Goal: Task Accomplishment & Management: Complete application form

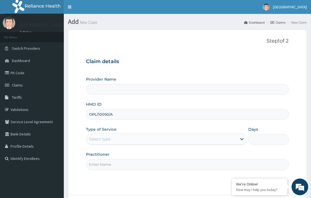
type input "OPL/10050/A"
click at [117, 90] on input "Provider Name" at bounding box center [187, 89] width 203 height 11
click at [116, 141] on div "Select type" at bounding box center [161, 138] width 151 height 9
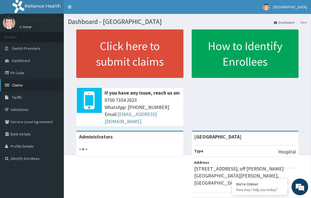
click at [18, 82] on span "Claims" at bounding box center [17, 84] width 11 height 5
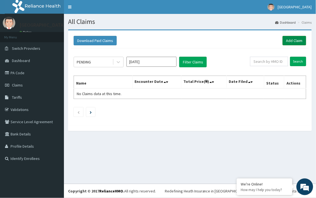
click at [291, 37] on link "Add Claim" at bounding box center [294, 40] width 24 height 9
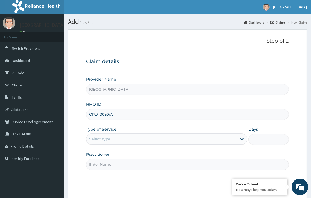
type input "OPL/10050/A"
click at [105, 129] on label "Type of Service" at bounding box center [101, 129] width 31 height 6
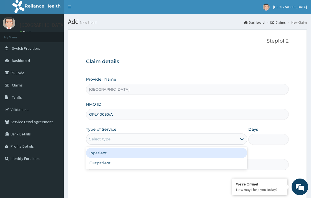
click at [109, 144] on div "Select type" at bounding box center [166, 138] width 161 height 11
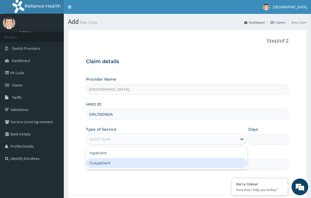
click at [115, 165] on div "Outpatient" at bounding box center [166, 163] width 161 height 10
type input "1"
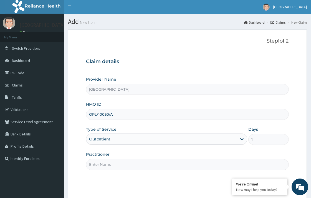
click at [115, 167] on input "Practitioner" at bounding box center [187, 164] width 203 height 11
type input "DR. [GEOGRAPHIC_DATA]"
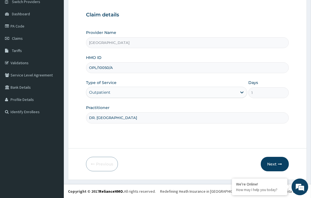
scroll to position [47, 0]
click at [273, 165] on button "Next" at bounding box center [275, 163] width 28 height 14
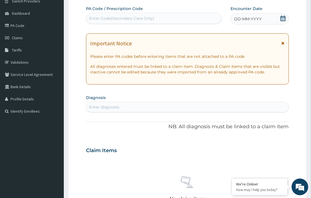
scroll to position [0, 0]
click at [282, 18] on icon at bounding box center [283, 19] width 6 height 6
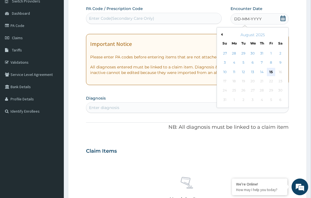
click at [271, 72] on div "15" at bounding box center [271, 72] width 8 height 8
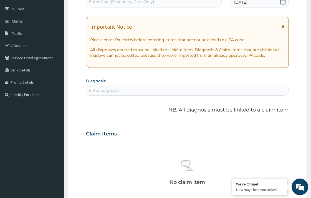
scroll to position [78, 0]
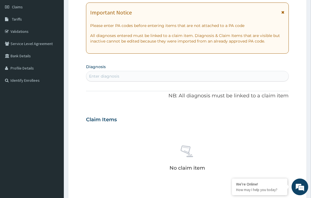
click at [115, 72] on div "Enter diagnosis" at bounding box center [187, 76] width 202 height 9
type input "MALAR"
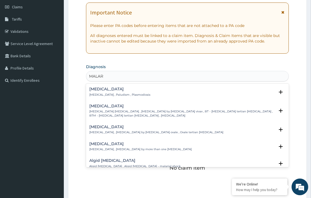
click at [103, 96] on p "[MEDICAL_DATA] , Paludism , Plasmodiosis" at bounding box center [119, 95] width 61 height 4
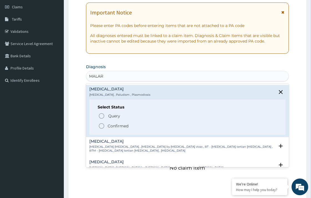
click at [115, 126] on p "Confirmed" at bounding box center [118, 126] width 21 height 6
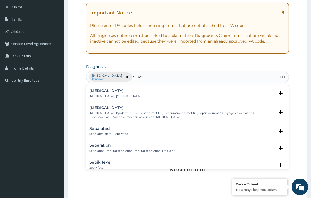
type input "SEPSI"
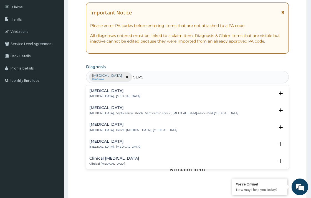
click at [127, 100] on div "Sepsis Systemic infection , Sepsis Select Status Query Query covers suspected (…" at bounding box center [187, 95] width 196 height 12
click at [124, 96] on p "[MEDICAL_DATA] , [MEDICAL_DATA]" at bounding box center [114, 96] width 51 height 4
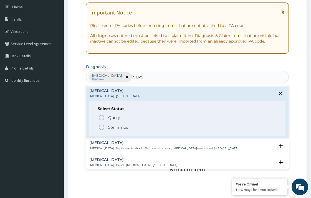
click at [118, 127] on p "Confirmed" at bounding box center [118, 127] width 21 height 6
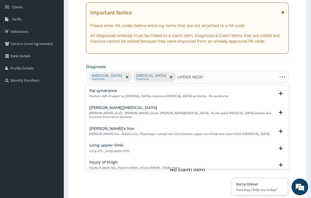
type input "UPPER RESPI"
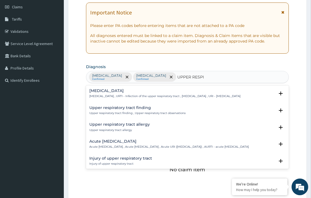
click at [145, 98] on p "Upper respiratory infection , URTI - Infection of the upper respiratory tract ,…" at bounding box center [164, 96] width 151 height 4
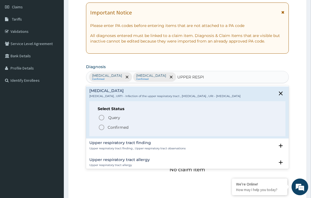
click at [121, 135] on div "Select Status Query Query covers suspected (?), Keep in view (kiv), Ruled out (…" at bounding box center [187, 118] width 196 height 35
click at [116, 130] on p "Confirmed" at bounding box center [118, 127] width 21 height 6
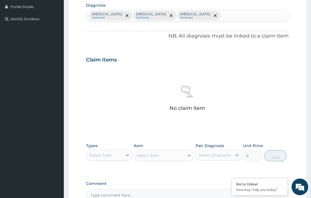
scroll to position [140, 0]
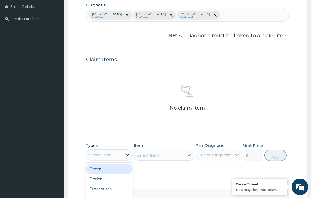
click at [127, 156] on icon at bounding box center [128, 155] width 6 height 6
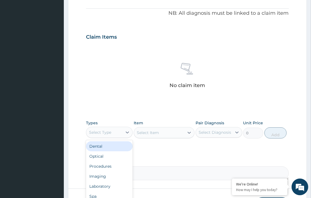
scroll to position [203, 0]
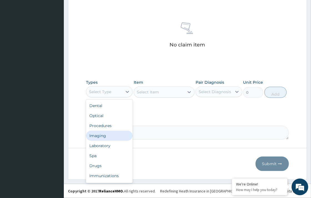
click at [103, 131] on div "Imaging" at bounding box center [109, 135] width 47 height 10
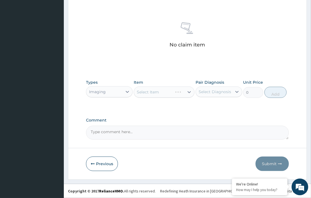
drag, startPoint x: 110, startPoint y: 82, endPoint x: 113, endPoint y: 89, distance: 8.3
click at [110, 82] on div "Types option Imaging, selected. Select is focused ,type to refine list, press D…" at bounding box center [109, 88] width 47 height 18
click at [113, 89] on div "Imaging" at bounding box center [104, 91] width 36 height 9
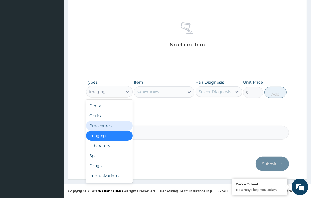
click at [117, 126] on div "Procedures" at bounding box center [109, 125] width 47 height 10
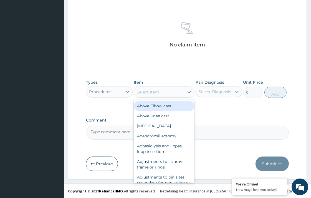
click at [161, 93] on div "Select Item" at bounding box center [159, 91] width 50 height 9
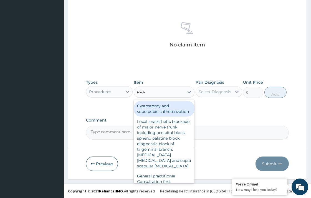
type input "PRAC"
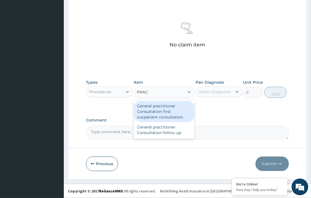
click at [170, 110] on div "General practitioner Consultation first outpatient consultation" at bounding box center [164, 111] width 61 height 21
type input "3547.5"
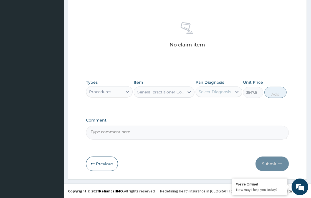
click at [212, 94] on div "Select Diagnosis" at bounding box center [214, 91] width 36 height 9
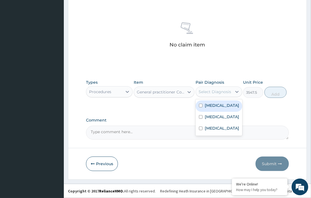
click at [218, 106] on label "[MEDICAL_DATA]" at bounding box center [222, 105] width 34 height 6
checkbox input "true"
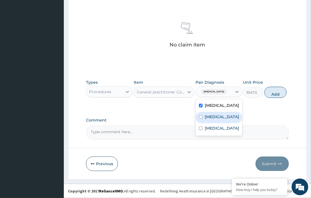
click at [220, 120] on div "[MEDICAL_DATA]" at bounding box center [219, 117] width 47 height 11
checkbox input "true"
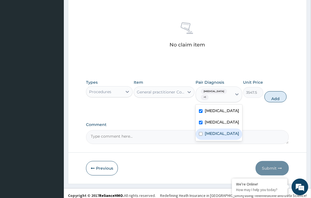
click at [223, 135] on label "Upper respiratory infection" at bounding box center [222, 133] width 34 height 6
checkbox input "true"
click at [285, 91] on button "Add" at bounding box center [276, 96] width 22 height 11
type input "0"
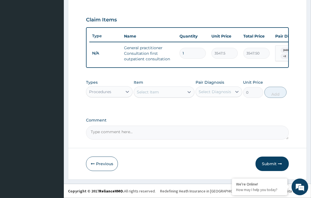
scroll to position [183, 0]
click at [109, 97] on div "Types Procedures" at bounding box center [109, 88] width 47 height 18
click at [115, 97] on div "Types Procedures" at bounding box center [109, 88] width 47 height 18
click at [117, 85] on div "Types Procedures" at bounding box center [109, 88] width 47 height 18
click at [117, 87] on div "Procedures" at bounding box center [104, 91] width 36 height 9
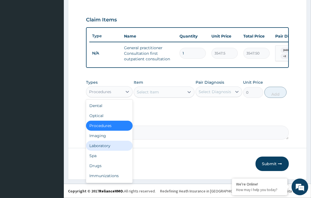
click at [117, 146] on div "Laboratory" at bounding box center [109, 145] width 47 height 10
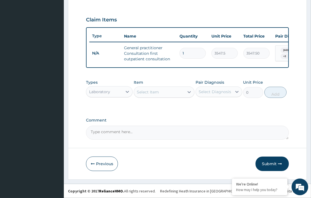
click at [157, 92] on div "Select Item" at bounding box center [148, 92] width 22 height 6
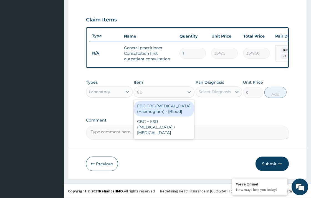
type input "CBC"
click at [176, 116] on div "FBC CBC-[MEDICAL_DATA] (Haemogram) - [Blood]" at bounding box center [164, 109] width 61 height 16
type input "4300"
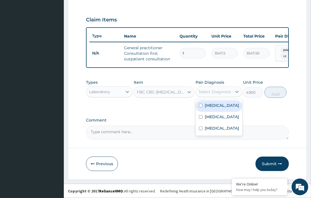
click at [216, 88] on div "Select Diagnosis" at bounding box center [214, 91] width 36 height 9
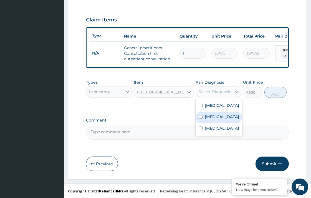
click at [220, 120] on div "[MEDICAL_DATA]" at bounding box center [219, 117] width 47 height 11
checkbox input "true"
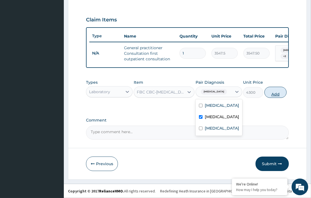
click at [274, 97] on button "Add" at bounding box center [276, 92] width 22 height 11
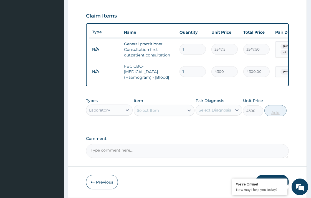
type input "0"
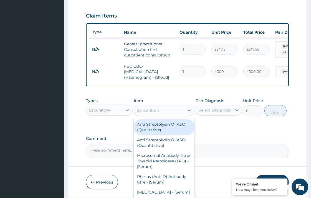
click at [169, 115] on div "Select Item" at bounding box center [159, 110] width 50 height 9
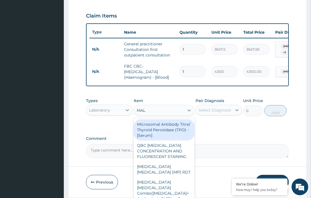
type input "MALA"
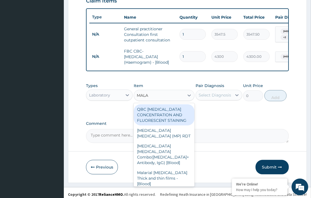
scroll to position [205, 0]
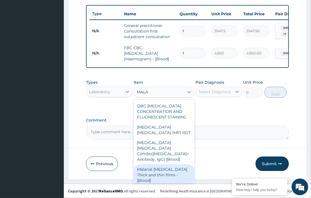
click at [183, 167] on div "Malarial [MEDICAL_DATA] Thick and thin films - [Blood]" at bounding box center [164, 174] width 61 height 21
type input "1612.5"
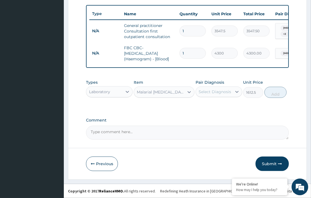
click at [205, 91] on div "Select Diagnosis" at bounding box center [215, 92] width 32 height 6
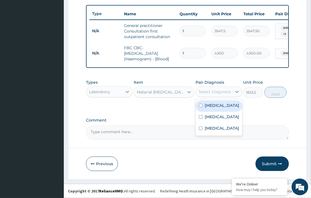
click at [217, 105] on label "[MEDICAL_DATA]" at bounding box center [222, 105] width 34 height 6
checkbox input "true"
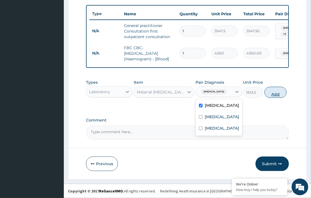
click at [282, 91] on button "Add" at bounding box center [276, 92] width 22 height 11
type input "0"
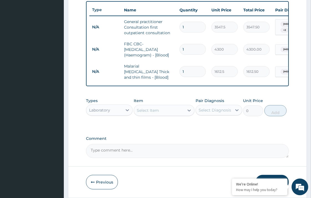
click at [148, 112] on div "Select Item" at bounding box center [148, 110] width 22 height 6
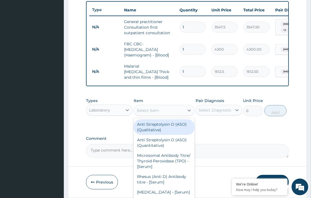
click at [115, 114] on div "Laboratory" at bounding box center [104, 109] width 36 height 9
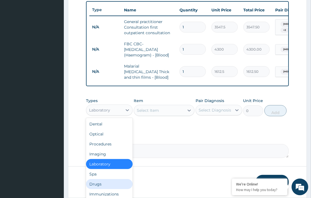
click at [101, 187] on div "Drugs" at bounding box center [109, 184] width 47 height 10
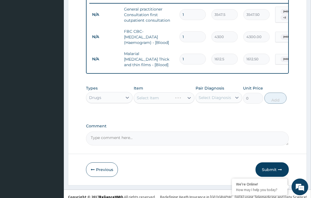
scroll to position [225, 0]
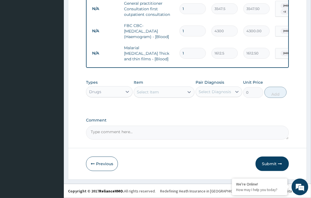
click at [160, 92] on div "Select Item" at bounding box center [159, 91] width 50 height 9
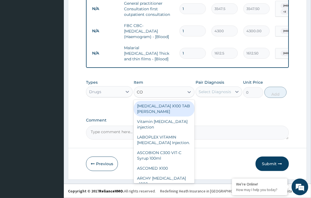
type input "COA"
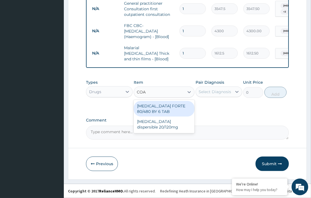
click at [159, 107] on div "[MEDICAL_DATA] FORTE 80/480 BY 6 TAB" at bounding box center [164, 109] width 61 height 16
type input "449.35"
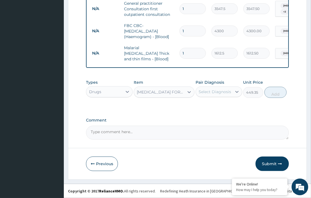
click at [207, 98] on div "Types Drugs Item COARTEM FORTE 80/480 BY 6 TAB Pair Diagnosis Select Diagnosis …" at bounding box center [187, 89] width 203 height 24
click at [211, 89] on div "Select Diagnosis" at bounding box center [215, 92] width 32 height 6
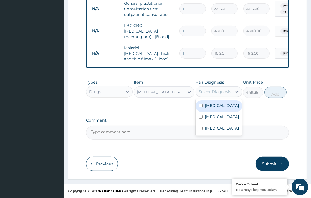
click at [212, 104] on label "[MEDICAL_DATA]" at bounding box center [222, 105] width 34 height 6
checkbox input "true"
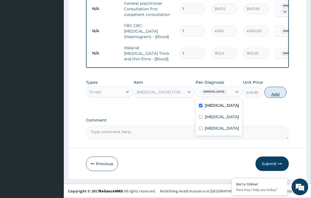
click at [271, 93] on button "Add" at bounding box center [276, 92] width 22 height 11
type input "0"
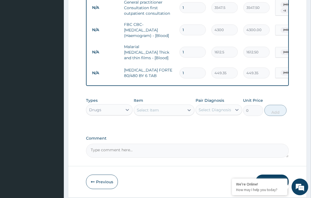
type input "0.00"
type input "6"
type input "2696.10"
type input "6"
click at [167, 105] on div "Select Item" at bounding box center [164, 109] width 61 height 11
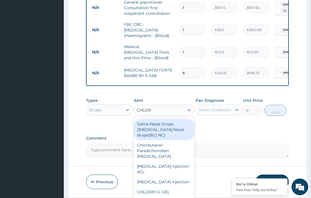
type input "CHLORO"
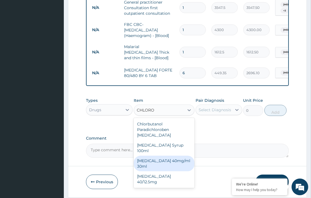
drag, startPoint x: 185, startPoint y: 157, endPoint x: 187, endPoint y: 155, distance: 3.0
click at [185, 158] on div "[MEDICAL_DATA] 40mg/ml 30ml" at bounding box center [164, 163] width 61 height 16
type input "1419"
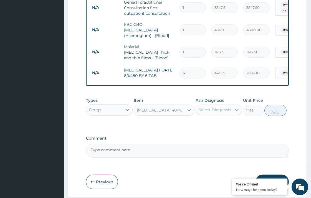
click at [215, 112] on div "Select Diagnosis" at bounding box center [215, 110] width 32 height 6
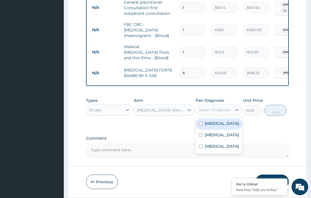
click at [218, 126] on label "[MEDICAL_DATA]" at bounding box center [222, 123] width 34 height 6
checkbox input "true"
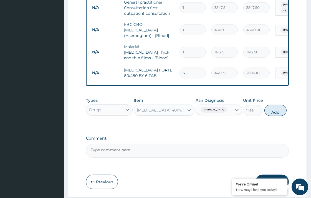
click at [273, 110] on button "Add" at bounding box center [276, 110] width 22 height 11
type input "0"
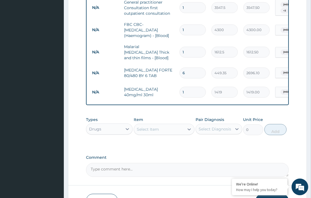
type input "0.00"
type input "3"
type input "4257.00"
type input "3"
click at [154, 131] on div "Select Item" at bounding box center [148, 129] width 22 height 6
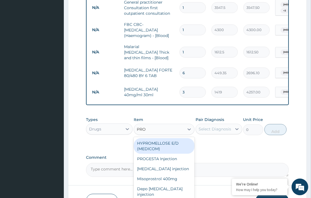
type input "PROM"
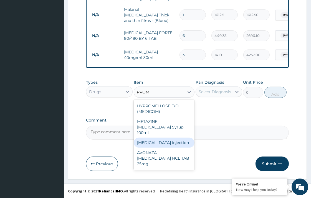
scroll to position [263, 0]
click at [165, 142] on div "[MEDICAL_DATA] Injection" at bounding box center [164, 142] width 61 height 10
type input "354.75"
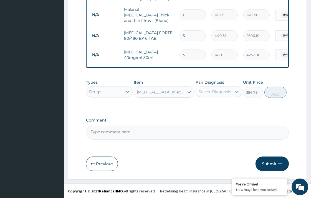
click at [229, 93] on div "Select Diagnosis" at bounding box center [215, 92] width 32 height 6
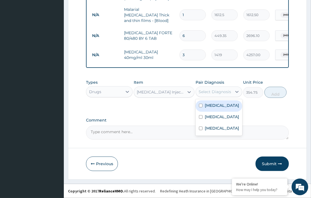
click at [223, 106] on div "[MEDICAL_DATA]" at bounding box center [219, 105] width 47 height 11
checkbox input "true"
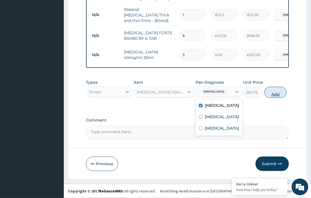
click at [273, 90] on button "Add" at bounding box center [276, 92] width 22 height 11
type input "0"
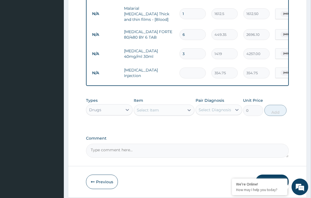
type input "0.00"
type input "3"
type input "1064.25"
type input "3"
click at [157, 113] on div "Select Item" at bounding box center [148, 110] width 22 height 6
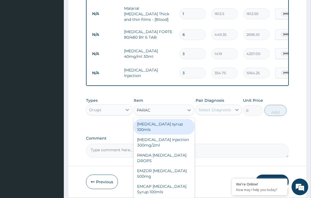
type input "PARACE"
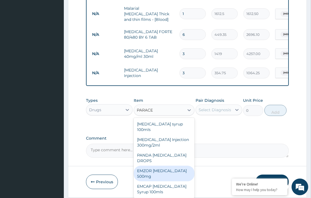
click at [179, 167] on div "EMZOR [MEDICAL_DATA] 500mg" at bounding box center [164, 173] width 61 height 16
type input "23.65"
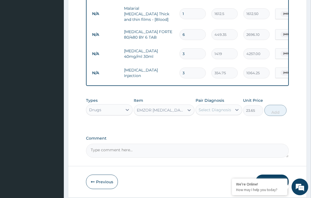
click at [202, 115] on div "Select Diagnosis" at bounding box center [219, 109] width 47 height 11
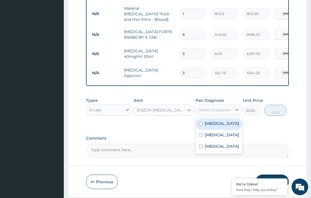
click at [207, 129] on div "[MEDICAL_DATA]" at bounding box center [219, 123] width 47 height 11
checkbox input "true"
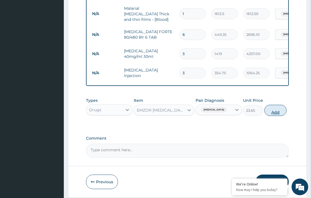
click at [270, 110] on button "Add" at bounding box center [276, 110] width 22 height 11
type input "0"
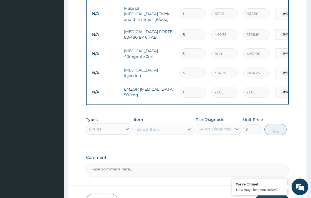
type input "18"
type input "425.70"
type input "18"
click at [152, 135] on div "Select Item" at bounding box center [164, 129] width 61 height 11
click at [152, 126] on div "Select Item" at bounding box center [159, 129] width 50 height 9
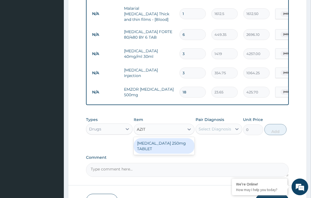
type input "AZI"
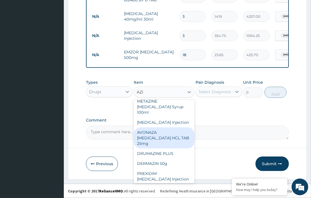
scroll to position [121, 0]
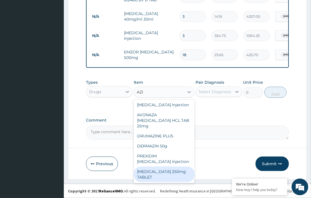
click at [171, 172] on div "[MEDICAL_DATA] 250mg TABLET" at bounding box center [164, 174] width 61 height 16
type input "177.375"
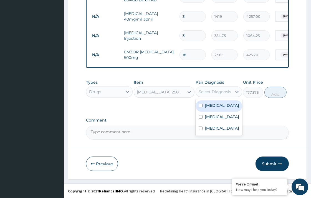
click at [214, 89] on div "Select Diagnosis" at bounding box center [215, 92] width 32 height 6
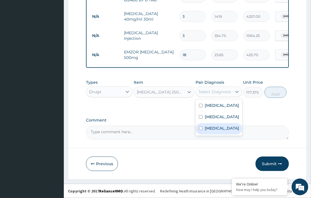
click at [215, 131] on label "Upper respiratory infection" at bounding box center [222, 128] width 34 height 6
checkbox input "true"
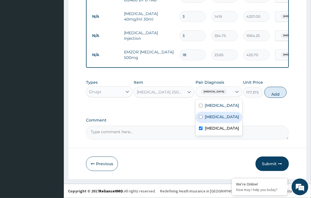
click at [215, 120] on div "[MEDICAL_DATA]" at bounding box center [219, 117] width 47 height 11
checkbox input "true"
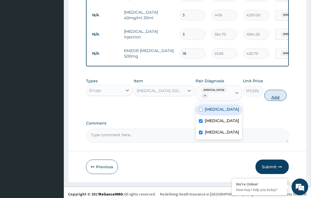
click at [271, 100] on button "Add" at bounding box center [276, 95] width 22 height 11
type input "0"
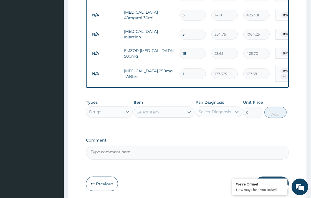
type input "10"
type input "1773.75"
type input "10"
drag, startPoint x: 139, startPoint y: 106, endPoint x: 140, endPoint y: 109, distance: 2.8
click at [140, 109] on div "Item Select Item" at bounding box center [164, 108] width 61 height 18
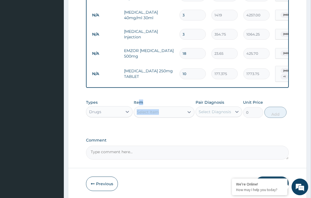
click at [140, 112] on div "Select Item" at bounding box center [148, 112] width 22 height 6
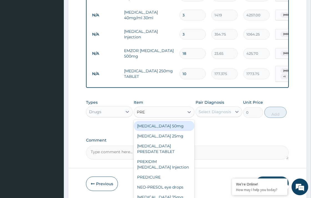
type input "PRED"
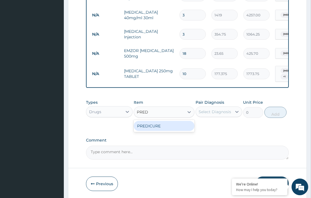
click at [162, 129] on div "PREDICURE" at bounding box center [164, 126] width 61 height 10
type input "53.2125"
click at [212, 118] on div "Pair Diagnosis Select Diagnosis" at bounding box center [219, 108] width 47 height 18
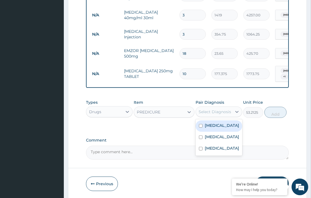
click at [212, 114] on div "Select Diagnosis" at bounding box center [215, 112] width 32 height 6
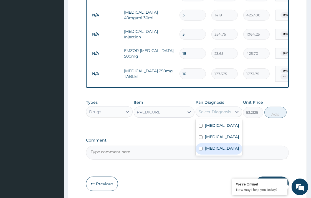
click at [208, 151] on label "Upper respiratory infection" at bounding box center [222, 148] width 34 height 6
checkbox input "true"
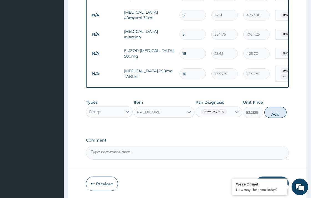
click at [274, 120] on div "Types Drugs Item PREDICURE Pair Diagnosis Upper respiratory infection Unit Pric…" at bounding box center [187, 109] width 203 height 24
click at [274, 117] on button "Add" at bounding box center [276, 112] width 22 height 11
type input "0"
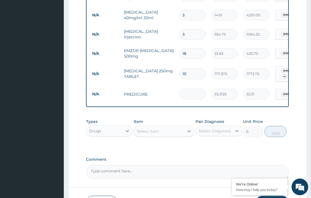
type input "0.00"
type input "2"
type input "106.42"
type input "20"
type input "1064.25"
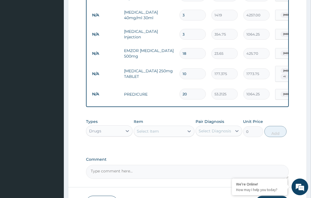
type input "20"
click at [168, 131] on div "Select Item" at bounding box center [159, 131] width 50 height 9
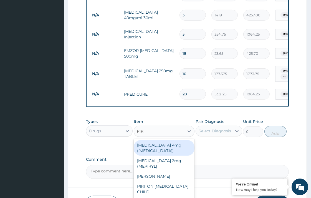
type input "PIRIT"
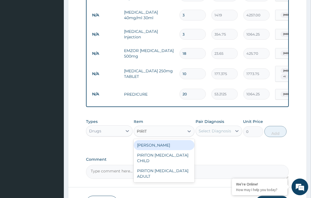
click at [174, 149] on div "[PERSON_NAME]" at bounding box center [164, 145] width 61 height 10
type input "23.65"
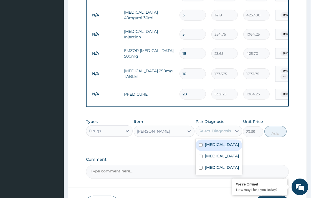
click at [212, 130] on div "Select Diagnosis" at bounding box center [215, 131] width 32 height 6
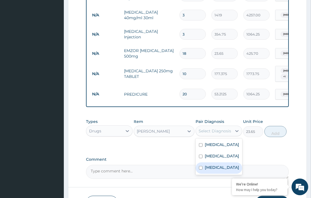
click at [220, 170] on label "Upper respiratory infection" at bounding box center [222, 167] width 34 height 6
checkbox input "true"
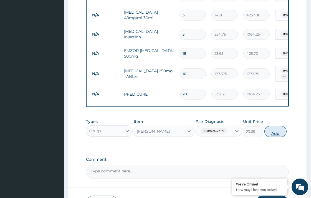
click at [270, 137] on button "Add" at bounding box center [276, 131] width 22 height 11
type input "0"
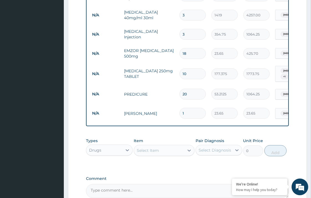
type input "10"
type input "236.50"
type input "10"
click at [147, 153] on div "Select Item" at bounding box center [148, 150] width 22 height 6
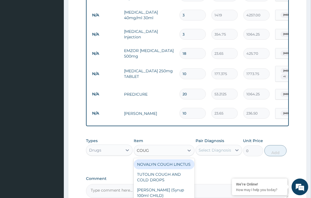
type input "COUGH"
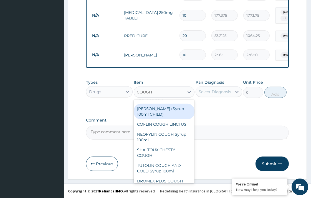
scroll to position [0, 0]
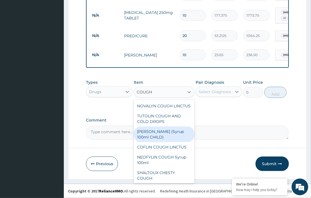
click at [157, 134] on div "[PERSON_NAME] (Syrup 100ml CHILD)" at bounding box center [164, 134] width 61 height 16
type input "1478.125"
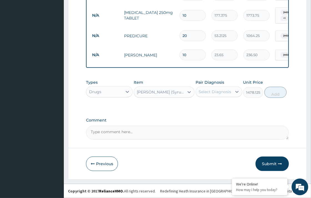
click at [208, 91] on div "Select Diagnosis" at bounding box center [215, 92] width 32 height 6
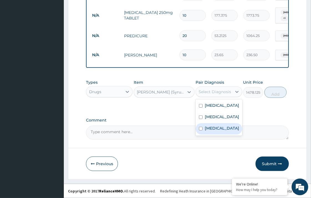
click at [215, 131] on label "Upper respiratory infection" at bounding box center [222, 128] width 34 height 6
checkbox input "true"
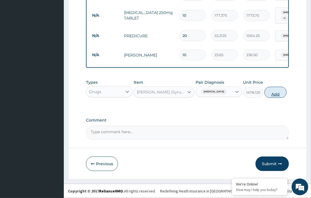
click at [286, 93] on button "Add" at bounding box center [276, 92] width 22 height 11
type input "0"
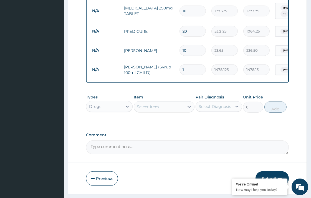
scroll to position [381, 0]
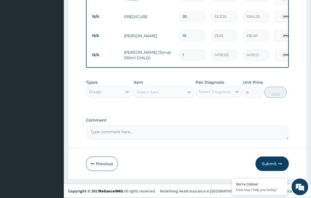
click at [233, 161] on div "Previous Submit" at bounding box center [187, 163] width 203 height 14
click at [272, 165] on button "Submit" at bounding box center [272, 163] width 33 height 14
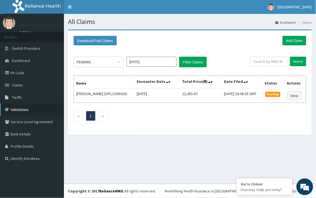
click at [21, 110] on link "Validations" at bounding box center [32, 109] width 64 height 12
click at [290, 44] on link "Add Claim" at bounding box center [294, 40] width 24 height 9
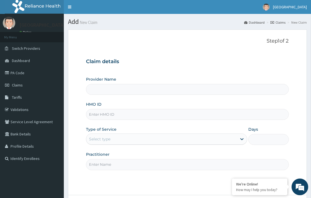
click at [103, 116] on input "HMO ID" at bounding box center [187, 114] width 203 height 11
paste input "WHG/10236/A"
type input "WHG/10236/A"
type input "[GEOGRAPHIC_DATA]"
type input "WHG/10236/A"
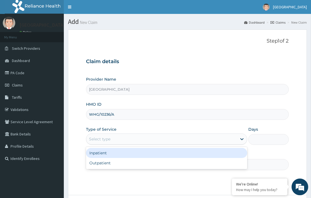
click at [111, 142] on div "Select type" at bounding box center [161, 138] width 151 height 9
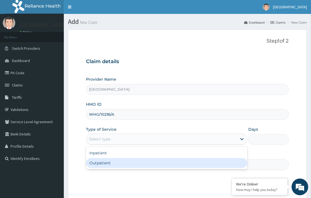
click at [115, 165] on div "Outpatient" at bounding box center [166, 163] width 161 height 10
type input "1"
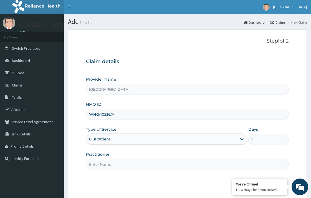
click at [107, 165] on input "Practitioner" at bounding box center [187, 164] width 203 height 11
type input "DR. [GEOGRAPHIC_DATA]"
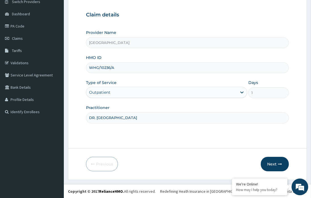
scroll to position [47, 0]
click at [270, 167] on button "Next" at bounding box center [275, 163] width 28 height 14
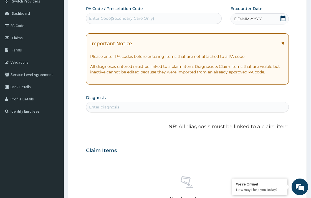
scroll to position [16, 0]
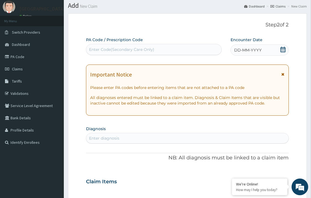
click at [107, 44] on div "Enter Code(Secondary Care Only)" at bounding box center [154, 49] width 136 height 11
click at [104, 148] on div "PA Code / Prescription Code Use Up and Down to choose options, press Enter to s…" at bounding box center [187, 180] width 203 height 287
click at [102, 133] on div "Enter diagnosis" at bounding box center [187, 138] width 203 height 11
type input "MALA"
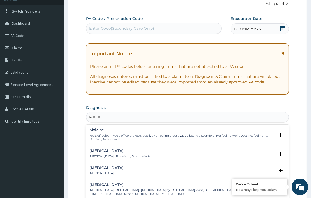
scroll to position [47, 0]
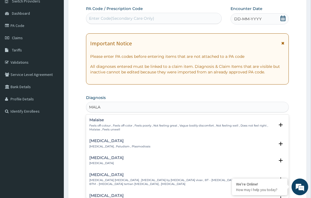
click at [97, 140] on h4 "[MEDICAL_DATA]" at bounding box center [119, 141] width 61 height 4
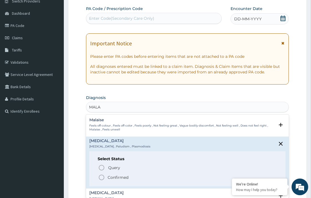
click at [116, 177] on p "Confirmed" at bounding box center [118, 177] width 21 height 6
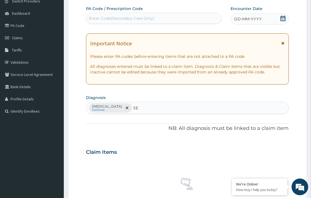
type input "S"
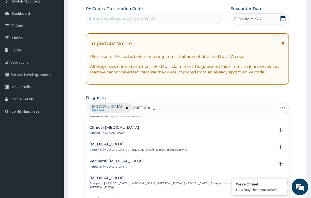
scroll to position [0, 0]
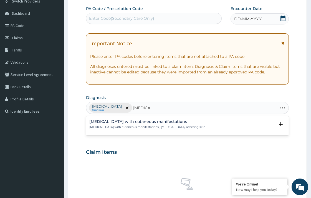
type input "[MEDICAL_DATA]"
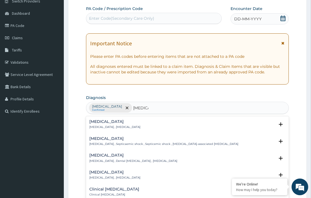
scroll to position [31, 0]
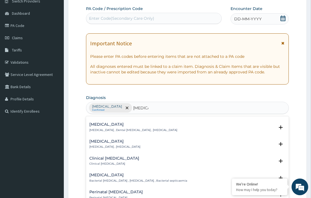
click at [121, 173] on h4 "[MEDICAL_DATA]" at bounding box center [138, 175] width 98 height 4
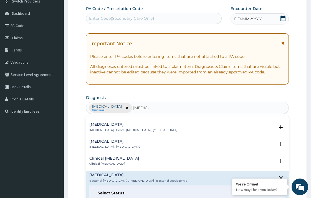
scroll to position [62, 0]
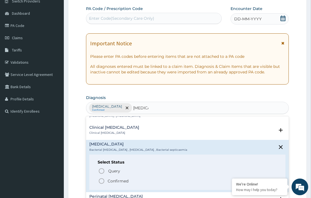
click at [115, 180] on p "Confirmed" at bounding box center [118, 181] width 21 height 6
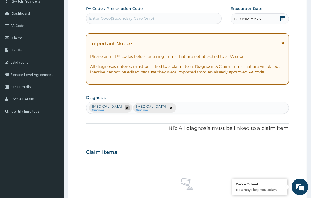
click at [126, 108] on icon "remove selection option" at bounding box center [127, 107] width 3 height 3
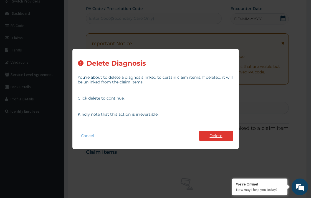
click at [208, 136] on button "Delete" at bounding box center [216, 135] width 34 height 10
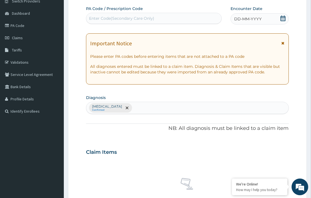
click at [142, 104] on div "[MEDICAL_DATA] Confirmed" at bounding box center [187, 108] width 202 height 12
type input "MALA"
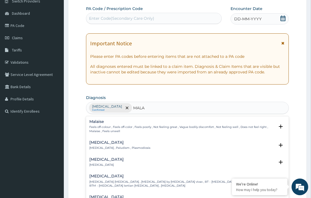
click at [119, 125] on p "Feels off-colour , Feels off-color , Feels poorly , Not feeling great , Vague b…" at bounding box center [181, 129] width 185 height 8
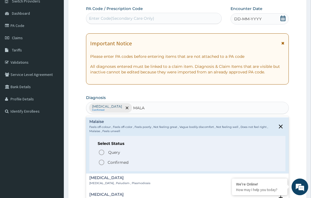
click at [110, 184] on p "[MEDICAL_DATA] , Paludism , Plasmodiosis" at bounding box center [119, 183] width 61 height 4
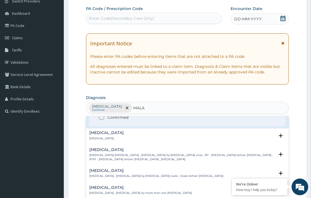
scroll to position [31, 0]
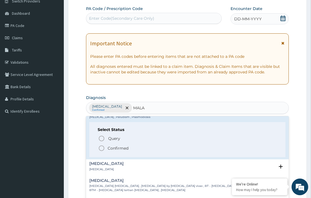
click at [112, 149] on p "Confirmed" at bounding box center [118, 148] width 21 height 6
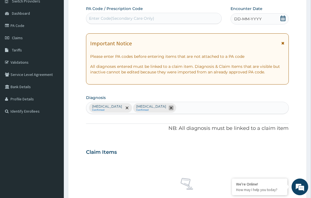
click at [170, 107] on icon "remove selection option" at bounding box center [171, 107] width 3 height 3
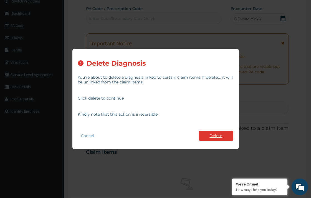
click at [215, 132] on div "Cancel Delete" at bounding box center [155, 136] width 155 height 16
click at [216, 135] on button "Delete" at bounding box center [216, 135] width 34 height 10
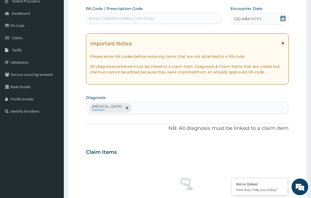
drag, startPoint x: 135, startPoint y: 102, endPoint x: 135, endPoint y: 106, distance: 3.9
click at [135, 102] on div "[MEDICAL_DATA] Confirmed" at bounding box center [187, 108] width 202 height 12
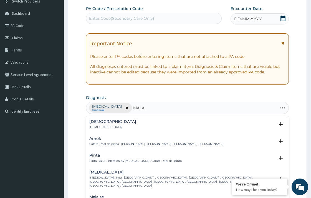
type input "MALAR"
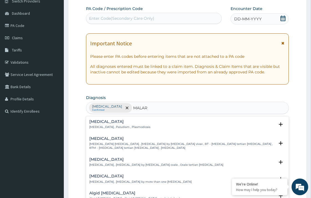
click at [109, 125] on p "[MEDICAL_DATA] , Paludism , Plasmodiosis" at bounding box center [119, 127] width 61 height 4
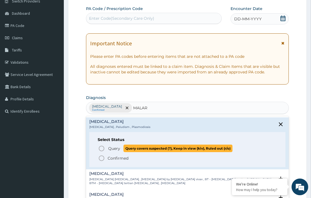
click at [109, 149] on span "Query" at bounding box center [114, 148] width 12 height 6
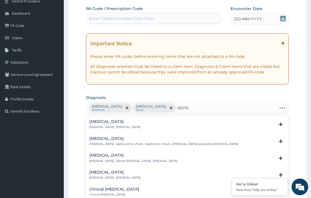
type input "[MEDICAL_DATA]"
click at [99, 121] on h4 "[MEDICAL_DATA]" at bounding box center [114, 121] width 51 height 4
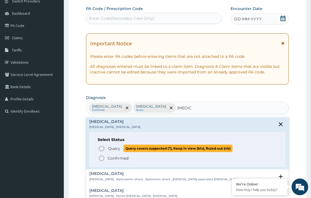
click at [103, 150] on icon "status option query" at bounding box center [101, 148] width 7 height 7
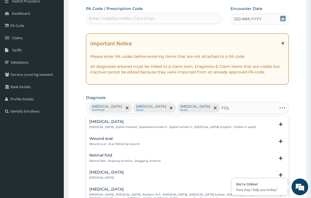
type input "FOLL"
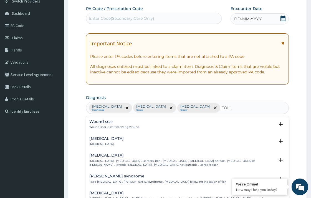
click at [101, 140] on div "[MEDICAL_DATA] [MEDICAL_DATA]" at bounding box center [106, 141] width 34 height 10
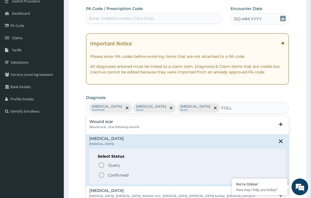
click at [103, 175] on icon "status option filled" at bounding box center [101, 175] width 7 height 7
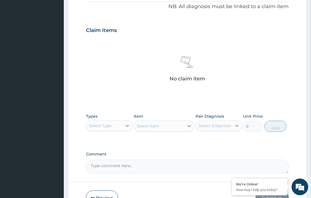
scroll to position [170, 0]
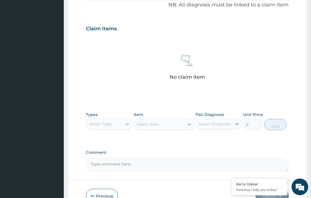
click at [123, 121] on div at bounding box center [127, 124] width 10 height 10
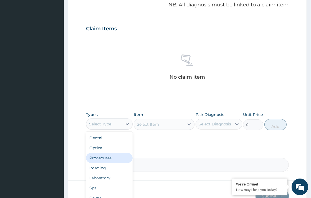
click at [121, 156] on div "Procedures" at bounding box center [109, 158] width 47 height 10
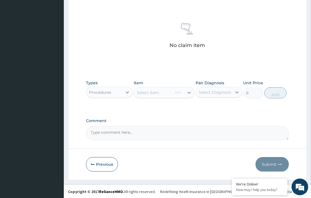
scroll to position [203, 0]
click at [159, 91] on div "Select Item" at bounding box center [164, 91] width 61 height 11
click at [159, 90] on div "Select Item" at bounding box center [164, 91] width 61 height 11
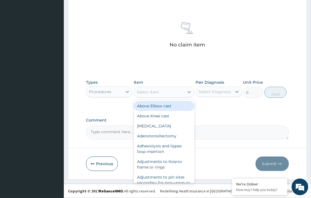
click at [159, 90] on div "Select Item" at bounding box center [148, 92] width 22 height 6
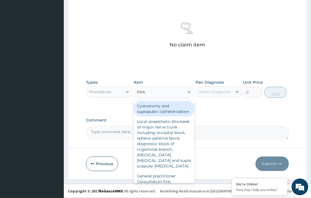
type input "PRAC"
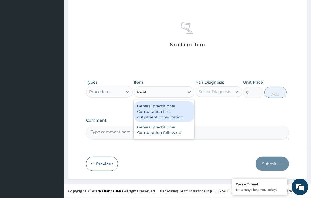
click at [177, 117] on div "General practitioner Consultation first outpatient consultation" at bounding box center [164, 111] width 61 height 21
type input "3547.5"
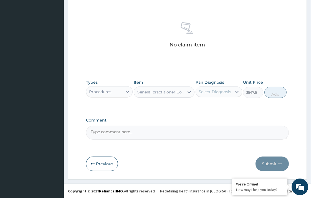
click at [221, 87] on div "Select Diagnosis" at bounding box center [214, 91] width 36 height 9
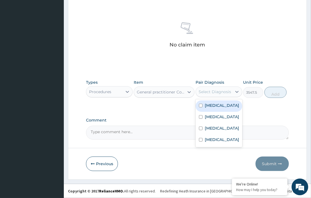
click at [223, 109] on div "[MEDICAL_DATA]" at bounding box center [219, 105] width 47 height 11
checkbox input "true"
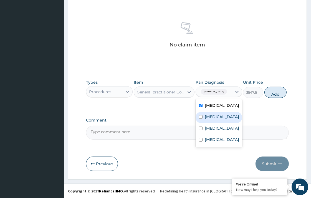
click at [223, 121] on div "[MEDICAL_DATA]" at bounding box center [219, 117] width 47 height 11
checkbox input "true"
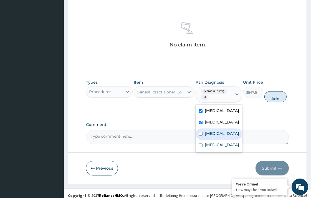
click at [224, 136] on div "[MEDICAL_DATA]" at bounding box center [219, 133] width 47 height 11
checkbox input "true"
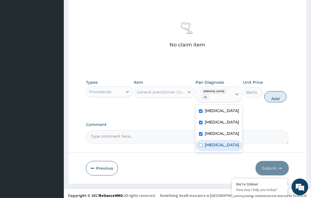
click at [223, 147] on label "[MEDICAL_DATA]" at bounding box center [222, 145] width 34 height 6
checkbox input "true"
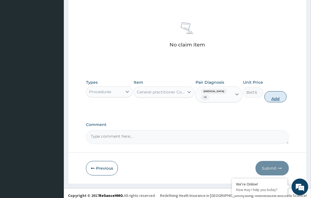
click at [273, 98] on button "Add" at bounding box center [276, 96] width 22 height 11
type input "0"
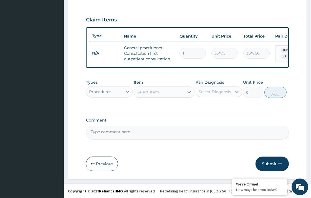
click at [115, 93] on div "Procedures" at bounding box center [104, 91] width 36 height 9
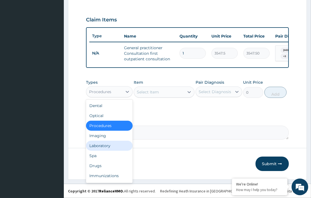
click at [119, 143] on div "Laboratory" at bounding box center [109, 145] width 47 height 10
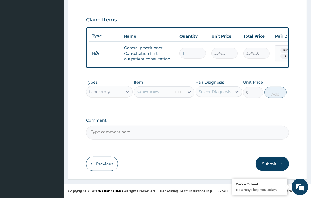
click at [149, 97] on div "Select Item" at bounding box center [164, 91] width 61 height 11
click at [148, 94] on div "Select Item" at bounding box center [164, 91] width 61 height 11
click at [148, 94] on div "Select Item" at bounding box center [148, 92] width 22 height 6
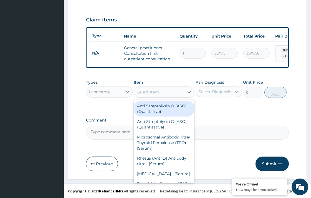
type input "F"
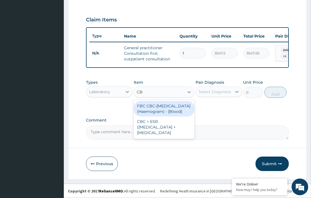
type input "CBC"
click at [158, 112] on div "FBC CBC-[MEDICAL_DATA] (Haemogram) - [Blood]" at bounding box center [164, 109] width 61 height 16
type input "4300"
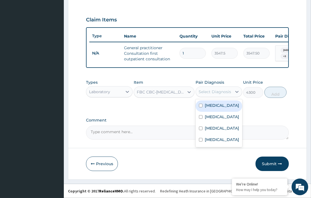
click at [214, 93] on div "Select Diagnosis" at bounding box center [215, 92] width 32 height 6
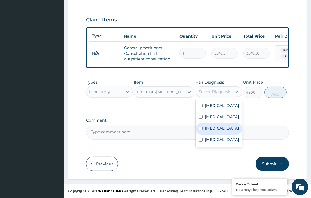
click at [214, 130] on label "[MEDICAL_DATA]" at bounding box center [222, 128] width 34 height 6
checkbox input "true"
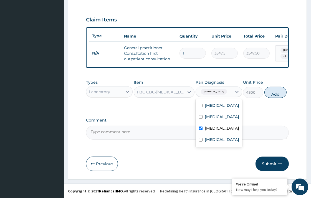
click at [277, 91] on button "Add" at bounding box center [276, 92] width 22 height 11
type input "0"
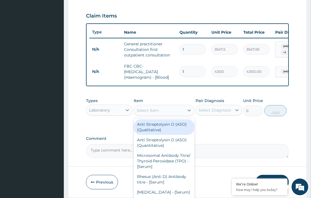
click at [153, 115] on div "Select Item" at bounding box center [159, 110] width 50 height 9
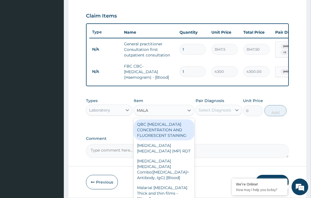
type input "MALAR"
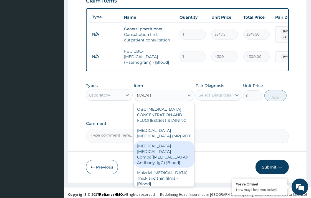
scroll to position [205, 0]
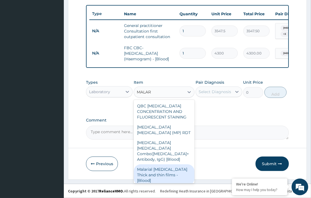
click at [182, 164] on div "Malarial [MEDICAL_DATA] Thick and thin films - [Blood]" at bounding box center [164, 174] width 61 height 21
type input "1612.5"
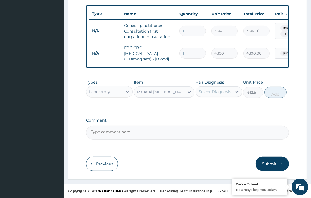
click at [209, 89] on div "Select Diagnosis" at bounding box center [215, 92] width 32 height 6
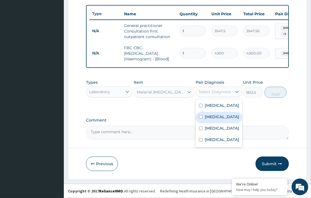
click at [218, 120] on div "[MEDICAL_DATA]" at bounding box center [219, 117] width 47 height 11
checkbox input "true"
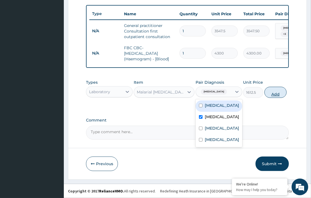
click at [272, 94] on button "Add" at bounding box center [276, 92] width 22 height 11
type input "0"
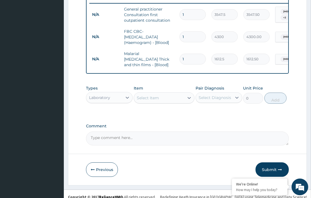
scroll to position [225, 0]
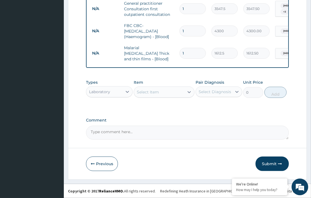
click at [142, 93] on div "Select Item" at bounding box center [148, 92] width 22 height 6
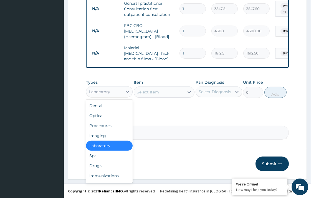
click at [120, 92] on div "Laboratory" at bounding box center [104, 91] width 36 height 9
click at [111, 162] on div "Drugs" at bounding box center [109, 165] width 47 height 10
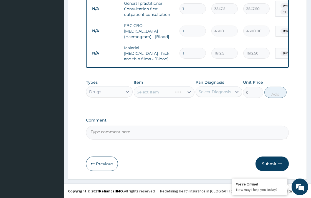
click at [153, 91] on div "Select Item" at bounding box center [164, 91] width 61 height 11
click at [153, 91] on div "Select Item" at bounding box center [148, 92] width 22 height 6
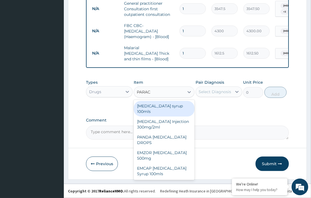
type input "PARACE"
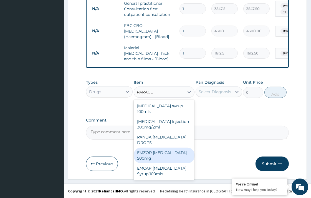
click at [168, 147] on div "EMZOR [MEDICAL_DATA] 500mg" at bounding box center [164, 155] width 61 height 16
type input "23.65"
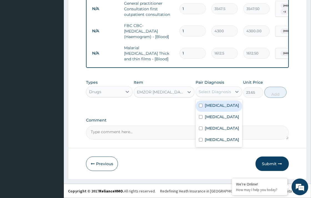
click at [208, 91] on div "Select Diagnosis" at bounding box center [215, 92] width 32 height 6
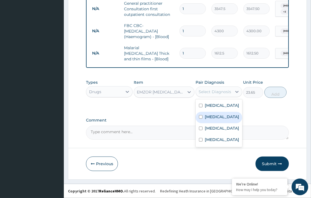
click at [209, 118] on label "[MEDICAL_DATA]" at bounding box center [222, 117] width 34 height 6
checkbox input "true"
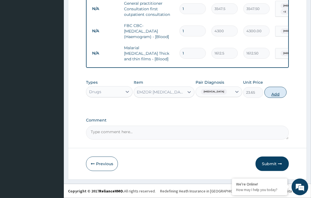
click at [278, 95] on button "Add" at bounding box center [276, 92] width 22 height 11
type input "0"
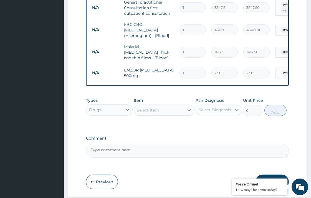
type input "18"
type input "425.70"
type input "18"
click at [155, 112] on div "Select Item" at bounding box center [148, 110] width 22 height 6
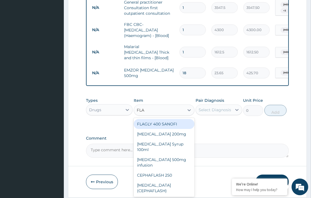
type input "FLAG"
click at [165, 127] on div "FLAGLY 400 SANOFI" at bounding box center [164, 124] width 61 height 10
type input "70.95"
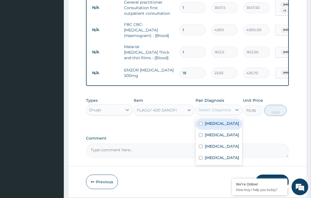
click at [217, 114] on div "Select Diagnosis" at bounding box center [214, 109] width 36 height 9
click at [217, 124] on label "[MEDICAL_DATA]" at bounding box center [222, 123] width 34 height 6
checkbox input "true"
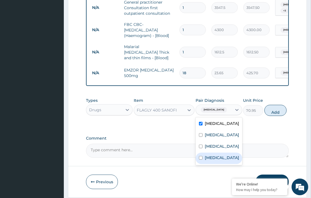
click at [214, 157] on label "[MEDICAL_DATA]" at bounding box center [222, 158] width 34 height 6
checkbox input "true"
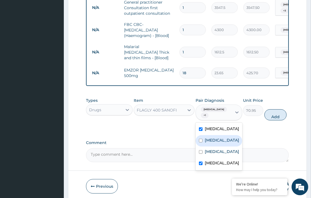
click at [270, 112] on button "Add" at bounding box center [276, 114] width 22 height 11
type input "0"
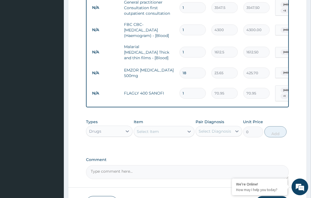
type input "15"
type input "1064.25"
type input "15"
click at [153, 126] on div "Select Item" at bounding box center [164, 131] width 61 height 11
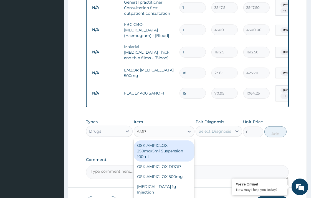
type input "AMPI"
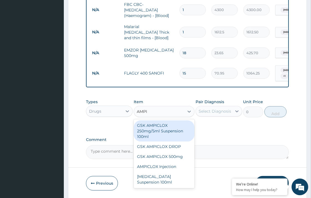
scroll to position [256, 0]
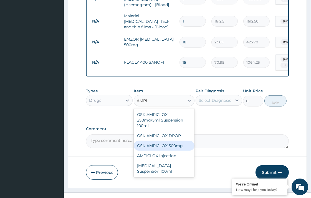
click at [175, 140] on div "GSK AMPICLOX 500mg" at bounding box center [164, 145] width 61 height 10
type input "88.6875"
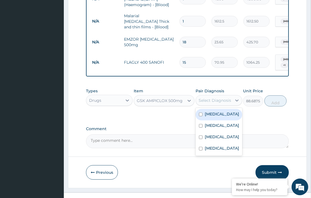
click at [218, 99] on div "Select Diagnosis" at bounding box center [215, 100] width 32 height 6
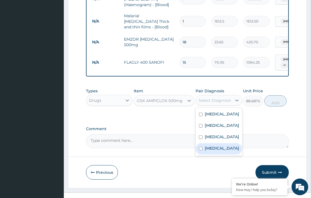
click at [217, 147] on label "[MEDICAL_DATA]" at bounding box center [222, 148] width 34 height 6
checkbox input "true"
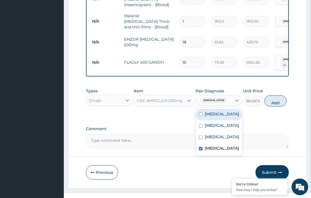
click at [217, 108] on div "[MEDICAL_DATA] [MEDICAL_DATA] [MEDICAL_DATA] [MEDICAL_DATA]" at bounding box center [219, 132] width 47 height 48
click at [218, 111] on label "[MEDICAL_DATA]" at bounding box center [222, 114] width 34 height 6
checkbox input "true"
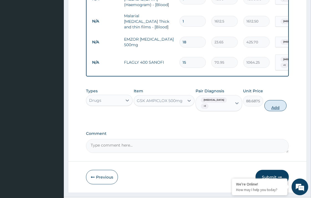
click at [272, 105] on button "Add" at bounding box center [276, 105] width 22 height 11
type input "0"
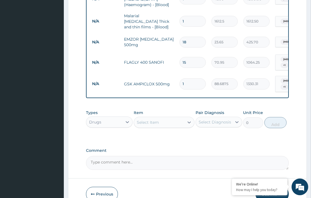
type input "15"
type input "1330.31"
type input "15"
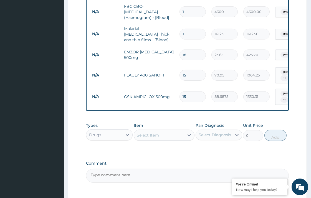
scroll to position [283, 0]
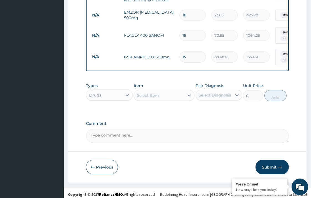
click at [265, 162] on button "Submit" at bounding box center [272, 167] width 33 height 14
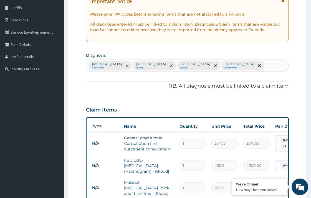
scroll to position [36, 0]
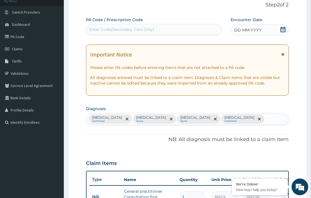
click at [282, 32] on icon at bounding box center [283, 30] width 5 height 6
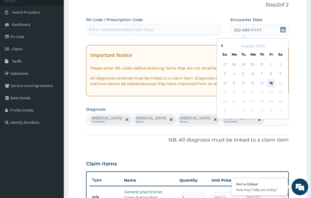
click at [270, 84] on div "15" at bounding box center [271, 83] width 8 height 8
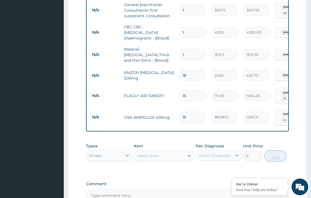
scroll to position [283, 0]
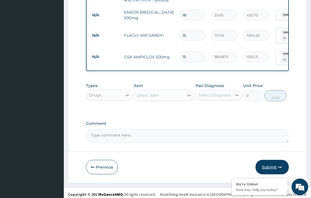
click at [268, 162] on button "Submit" at bounding box center [272, 167] width 33 height 14
